Goal: Information Seeking & Learning: Learn about a topic

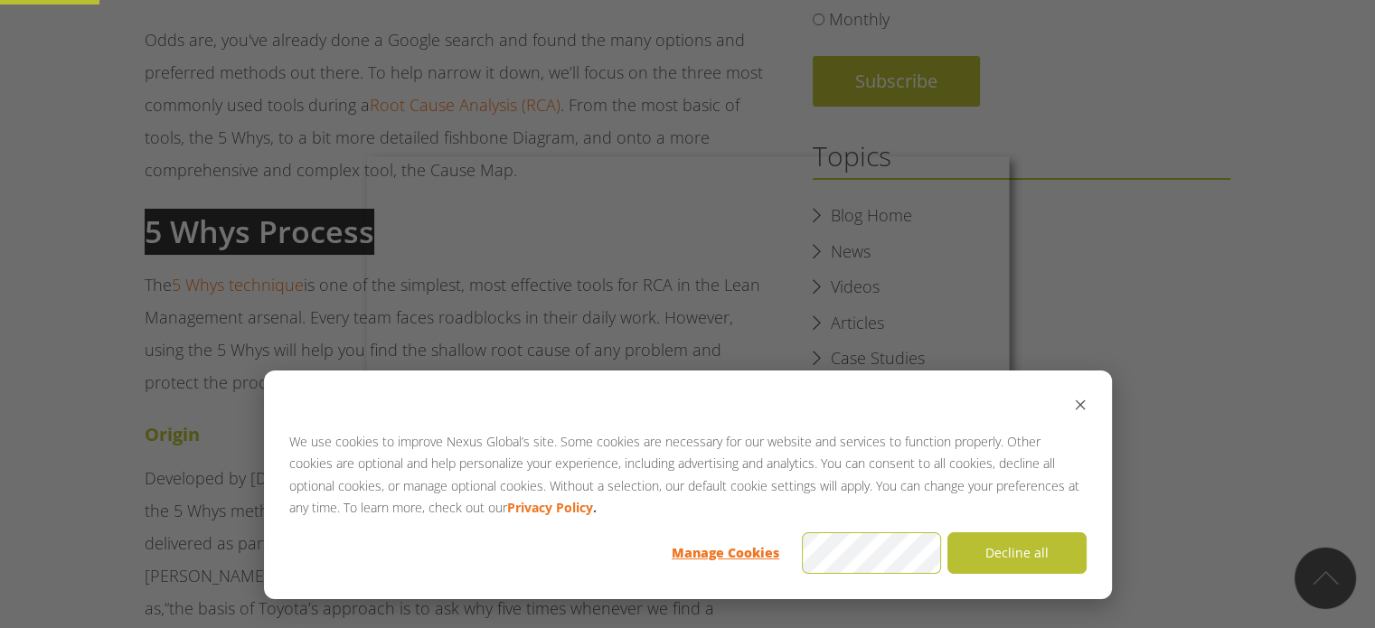
drag, startPoint x: 372, startPoint y: 230, endPoint x: 153, endPoint y: 222, distance: 218.9
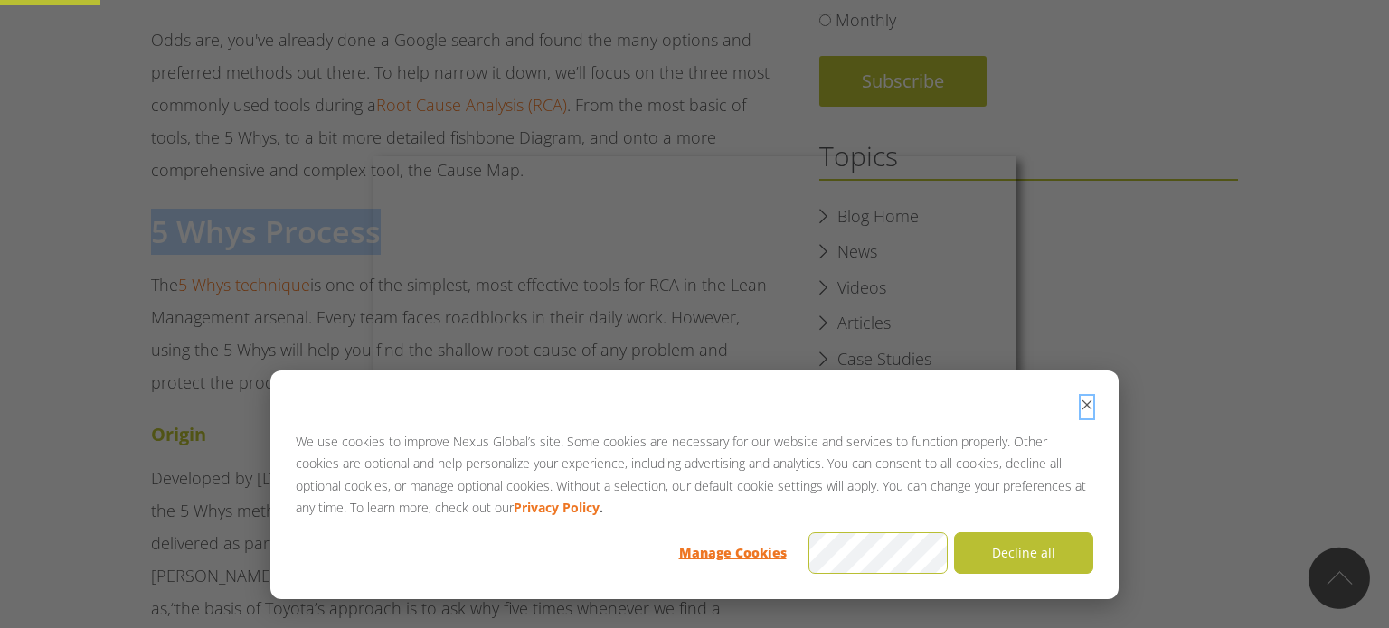
click at [1085, 401] on icon "Dismiss cookie banner" at bounding box center [1087, 405] width 13 height 13
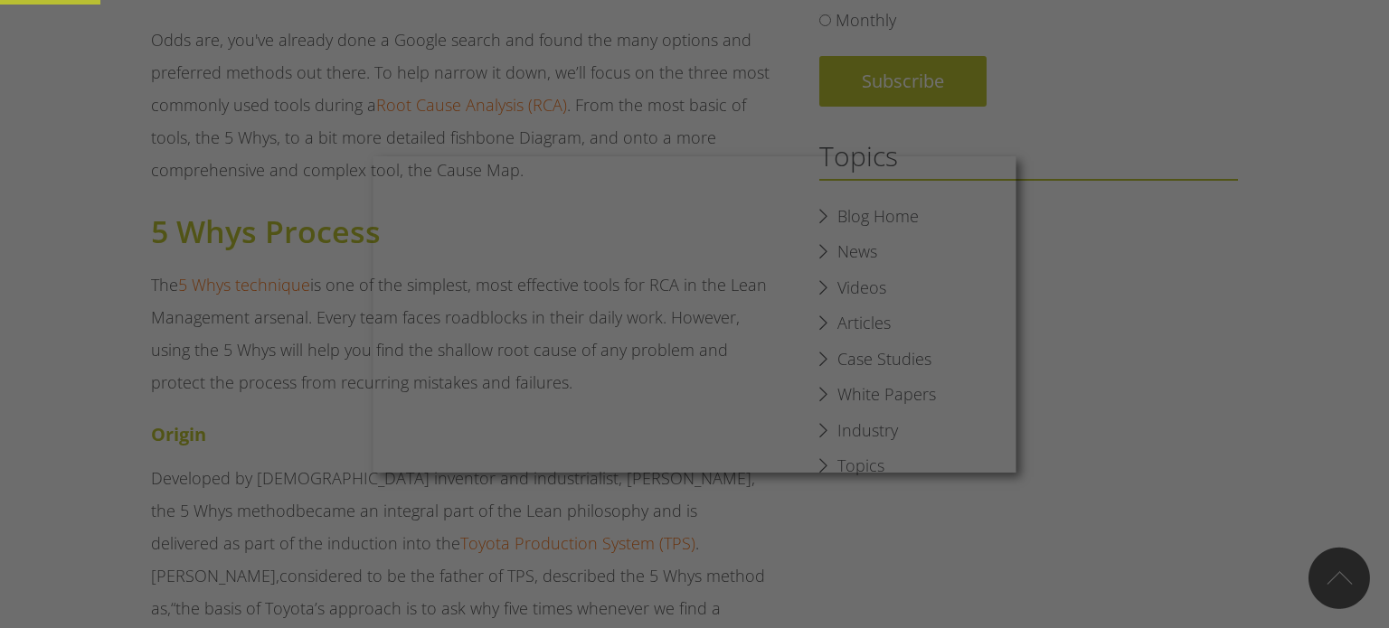
click at [1069, 148] on div at bounding box center [701, 317] width 1402 height 635
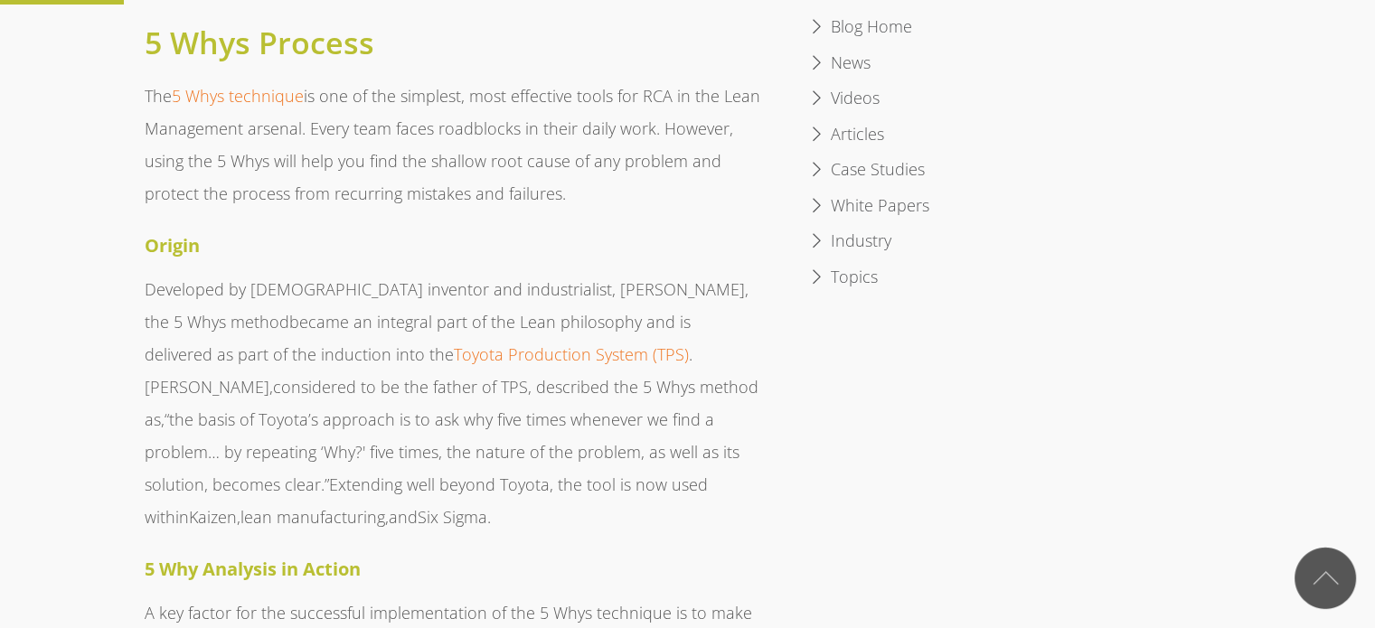
scroll to position [995, 0]
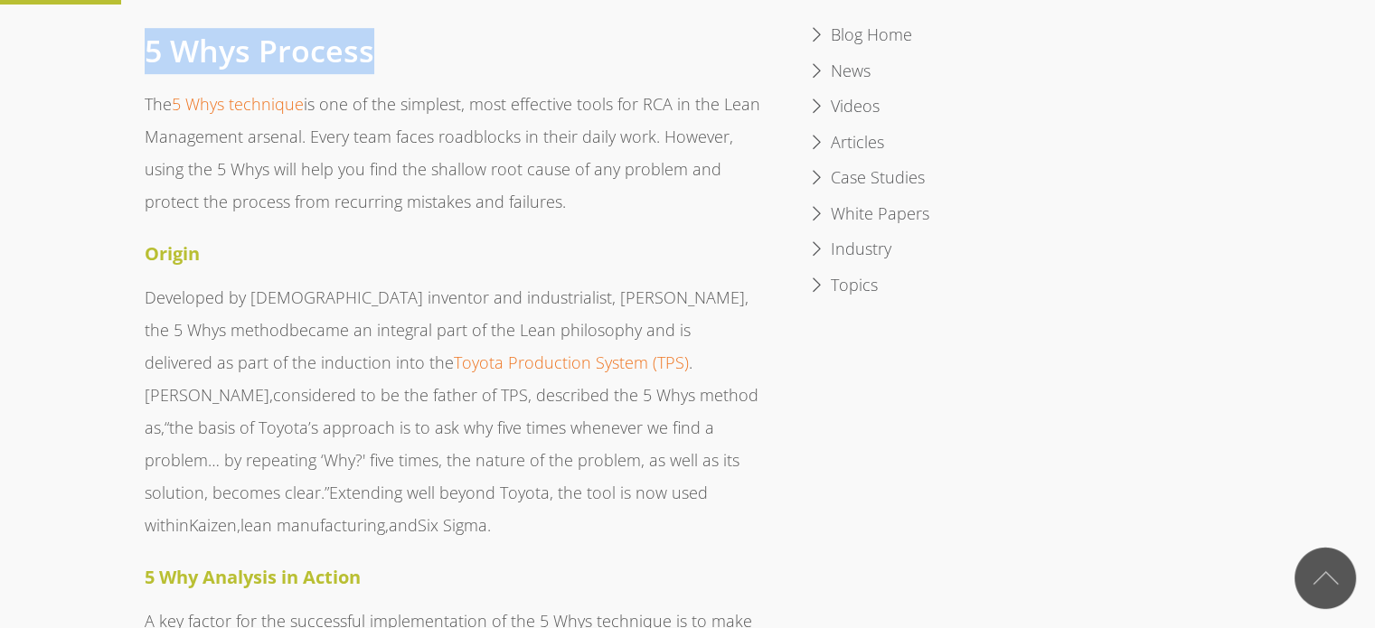
drag, startPoint x: 374, startPoint y: 53, endPoint x: 134, endPoint y: 29, distance: 241.8
copy h2 "5 Whys Process"
